Goal: Obtain resource: Obtain resource

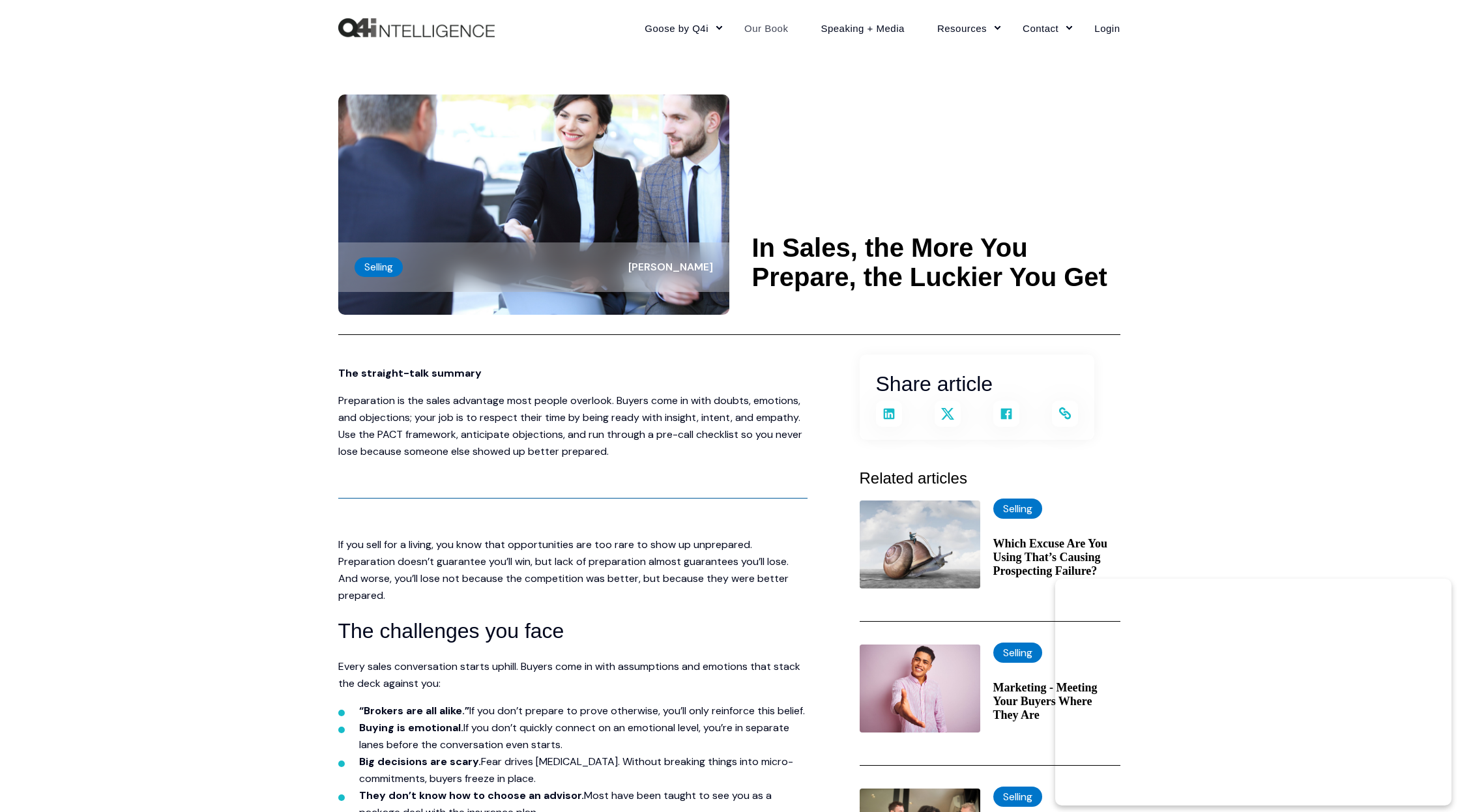
click at [774, 1] on link "Our Book" at bounding box center [766, 28] width 76 height 56
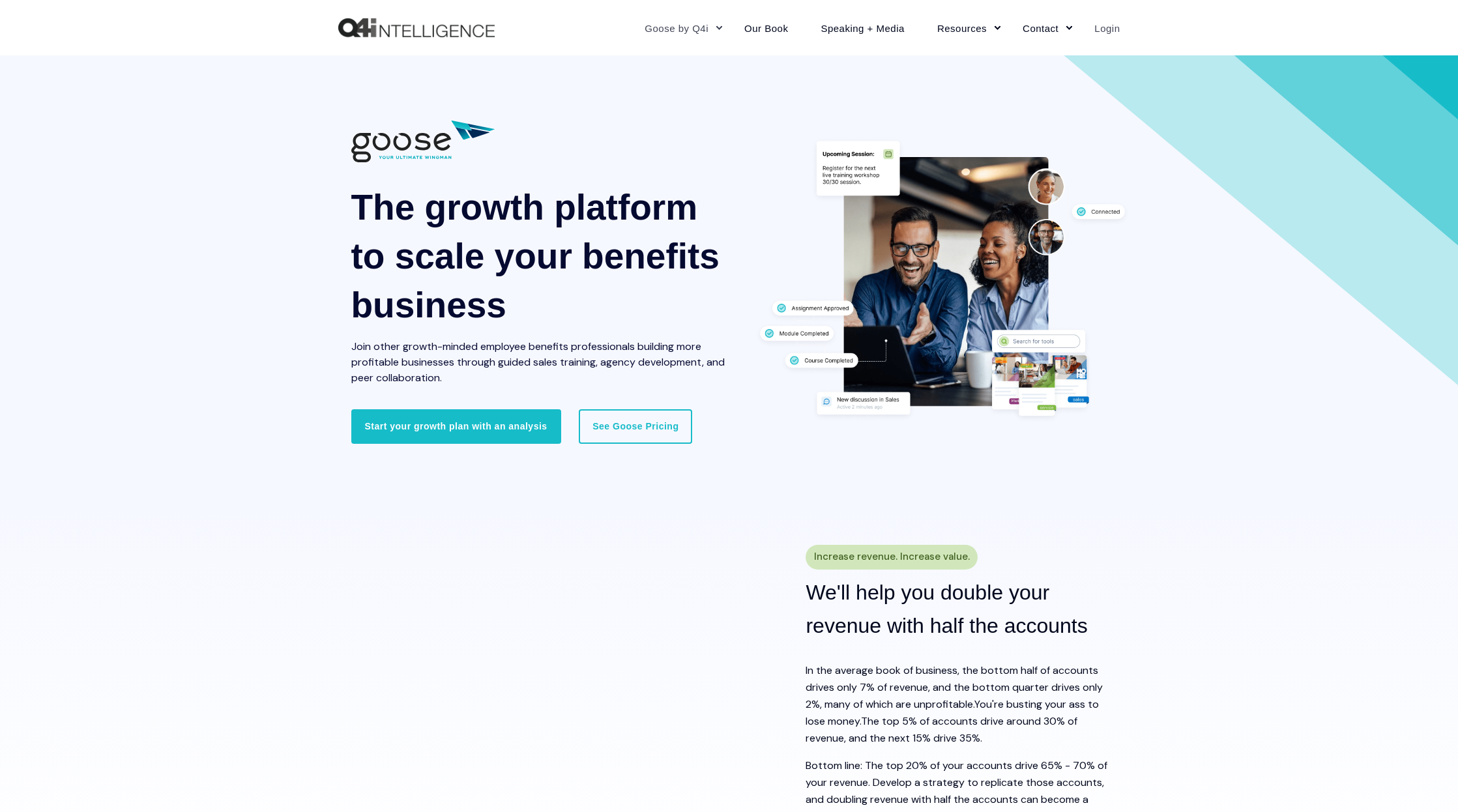
click at [1106, 29] on link "Login" at bounding box center [1099, 28] width 42 height 56
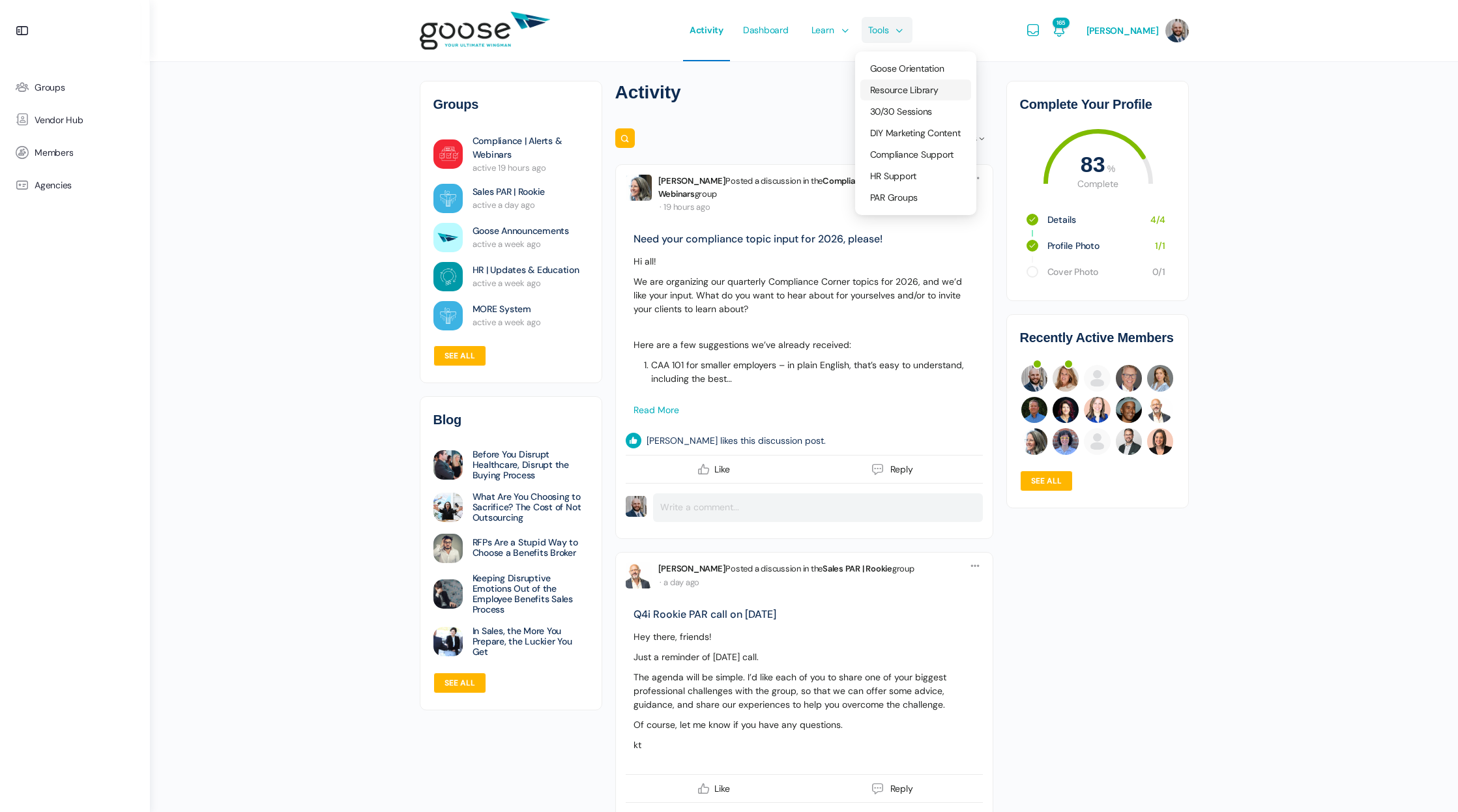
click at [910, 89] on span "Resource Library" at bounding box center [904, 90] width 68 height 12
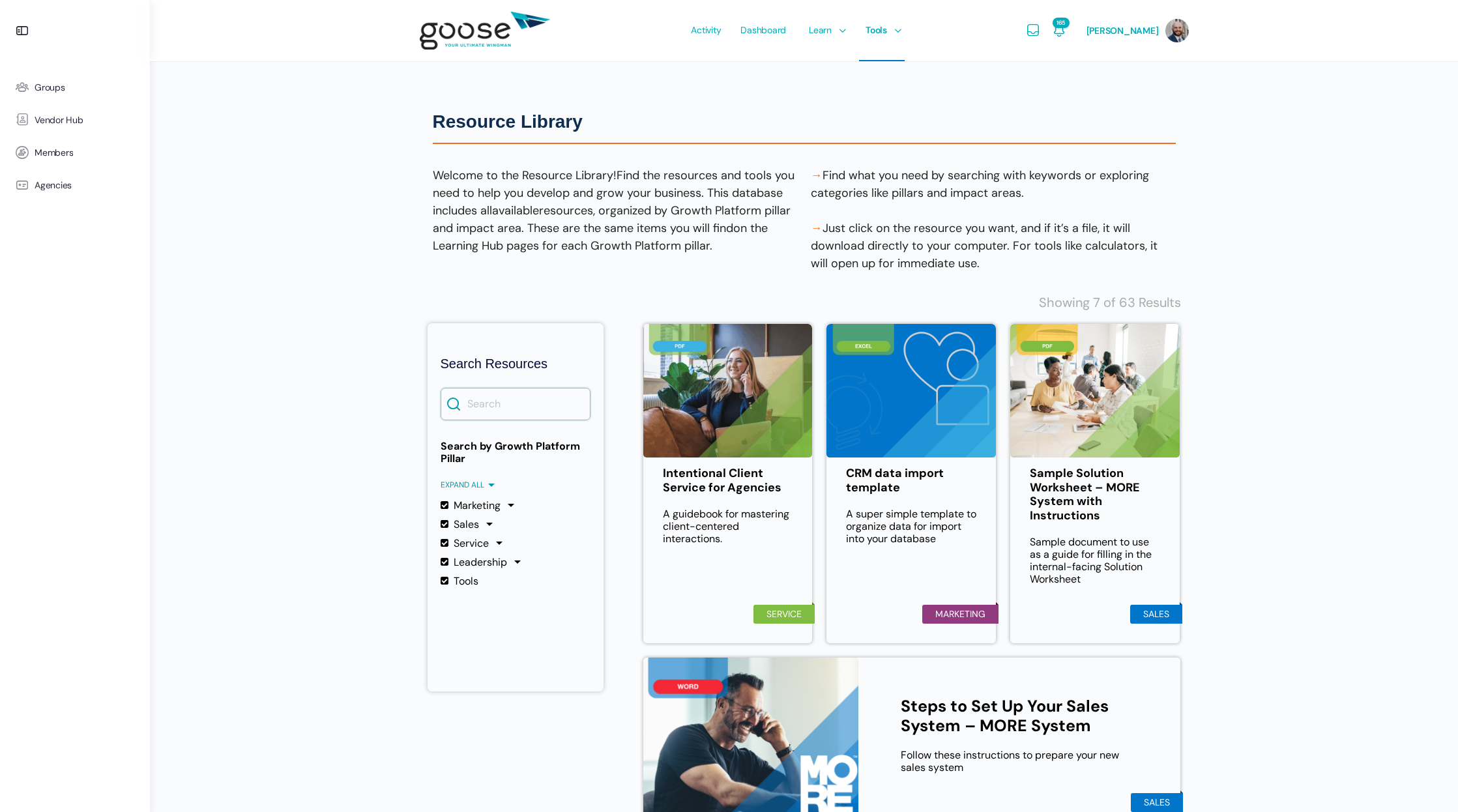
click at [506, 407] on input "Search" at bounding box center [516, 404] width 150 height 33
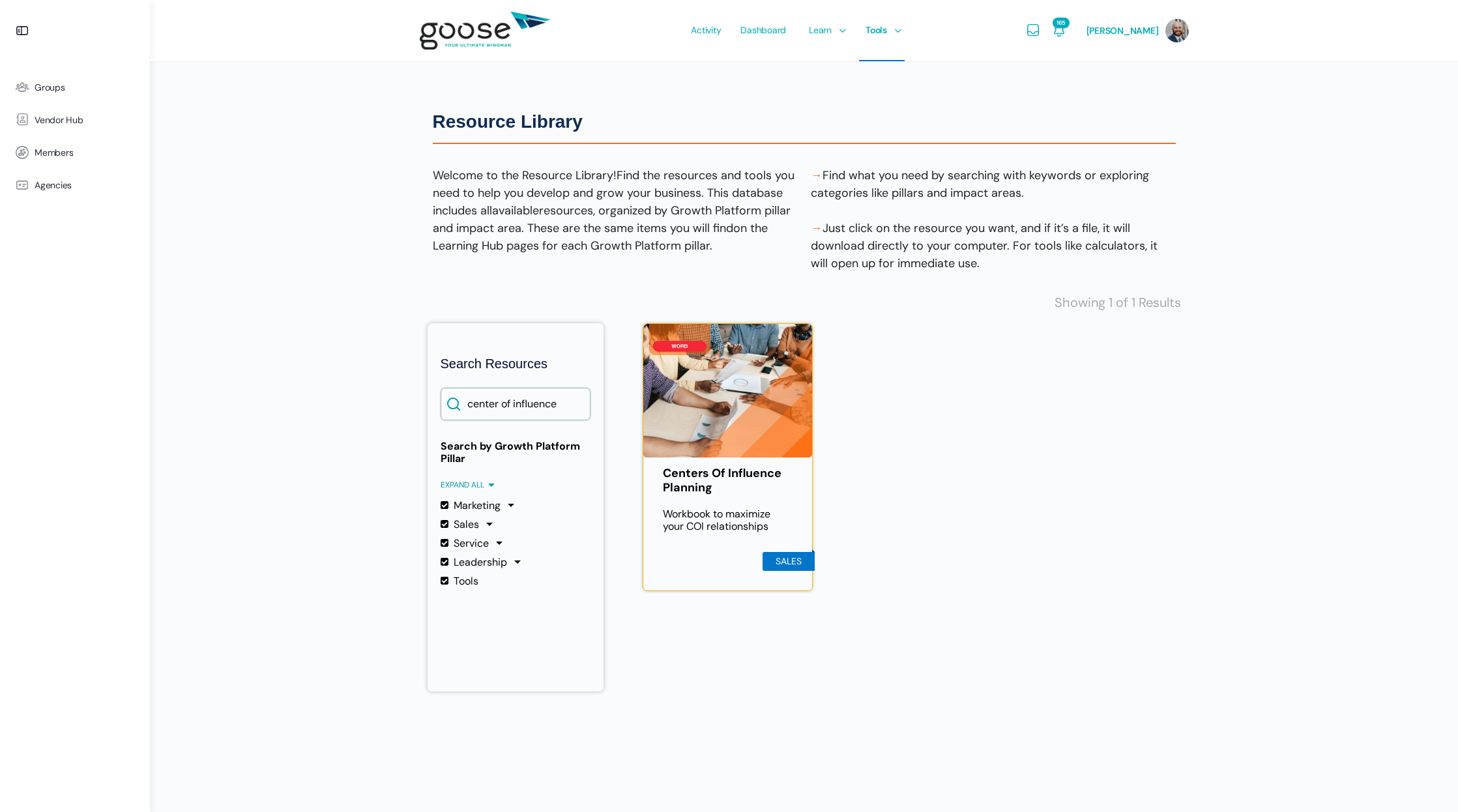
type input "center of influence"
click at [762, 518] on p "Workbook to maximize your COI relationships" at bounding box center [728, 520] width 131 height 25
click at [741, 473] on div "Centers Of Influence Planning Workbook to maximize your COI relationships Sales" at bounding box center [728, 457] width 171 height 268
click at [744, 485] on link "Centers Of Influence Planning" at bounding box center [728, 481] width 131 height 28
